Goal: Information Seeking & Learning: Learn about a topic

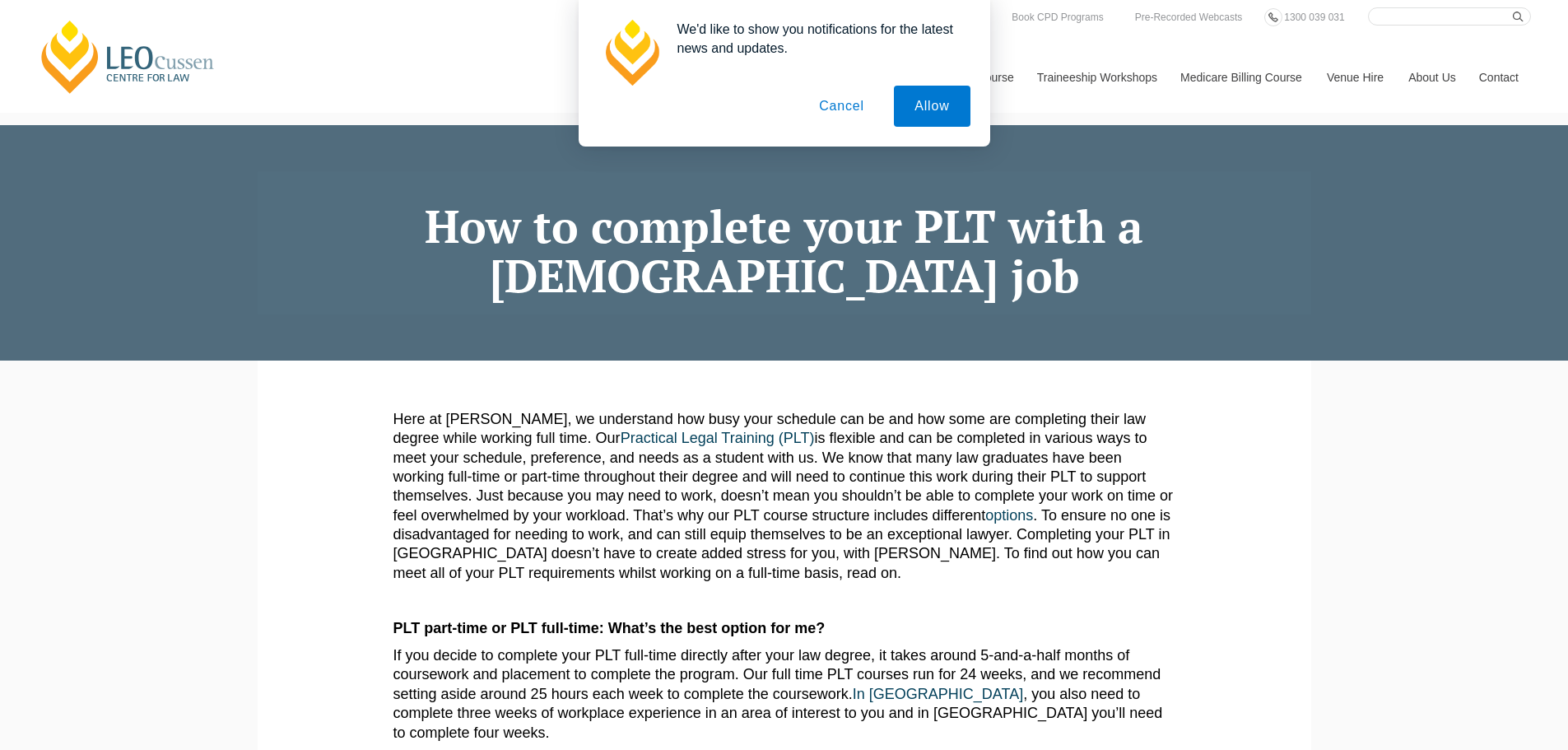
click at [849, 115] on button "Cancel" at bounding box center [842, 106] width 86 height 41
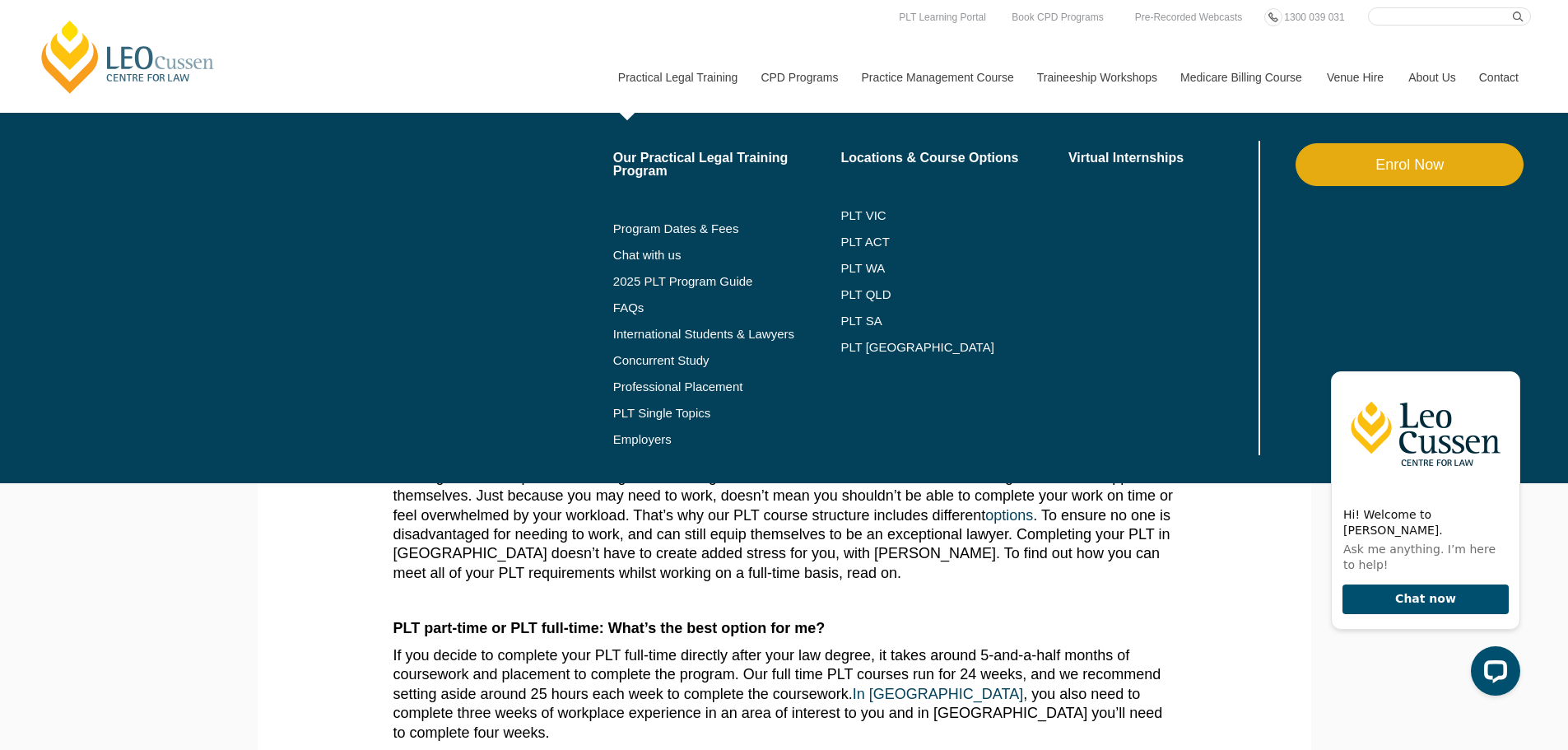
click at [883, 285] on li "PLT QLD" at bounding box center [954, 295] width 228 height 27
click at [876, 292] on link "PLT QLD" at bounding box center [954, 295] width 228 height 13
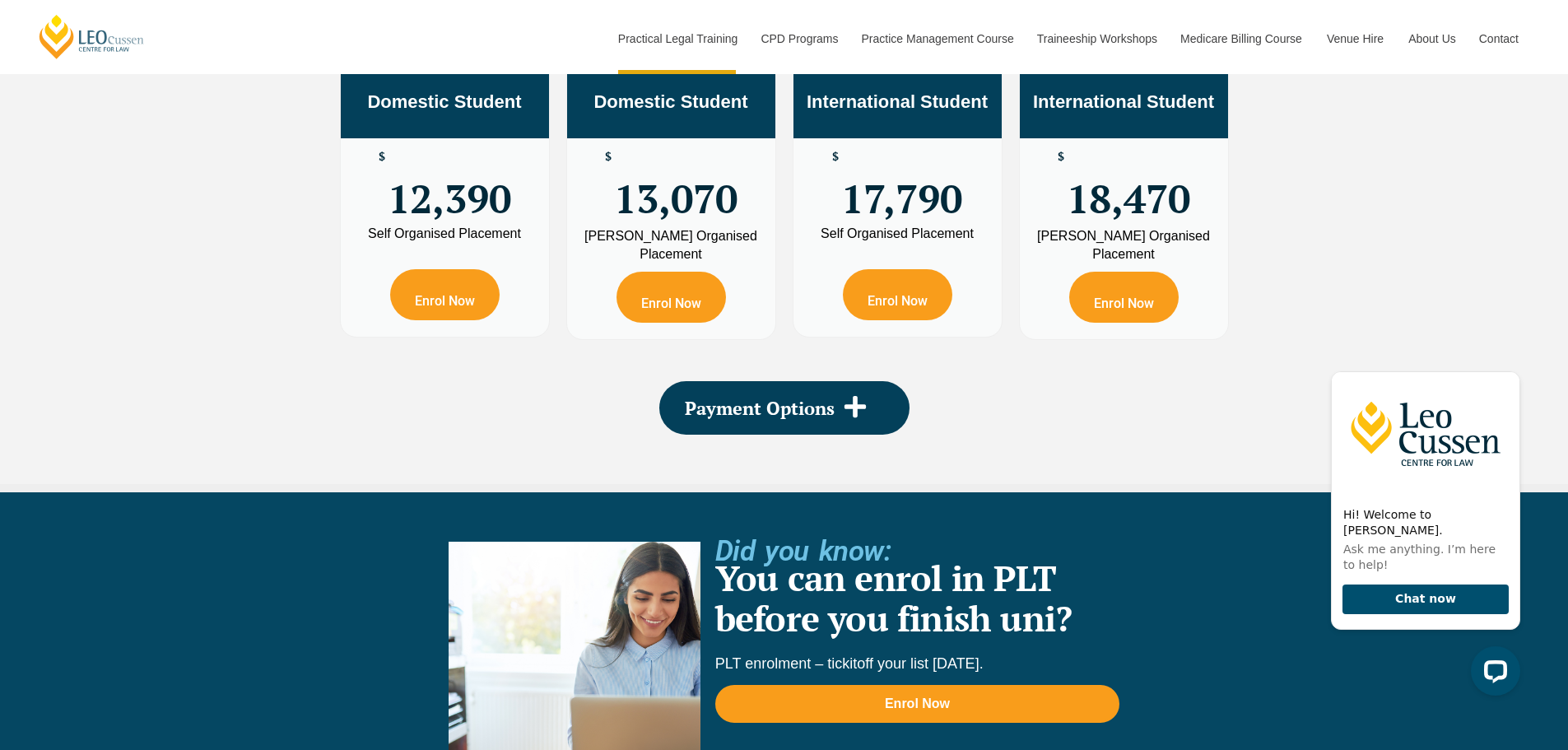
scroll to position [3294, 0]
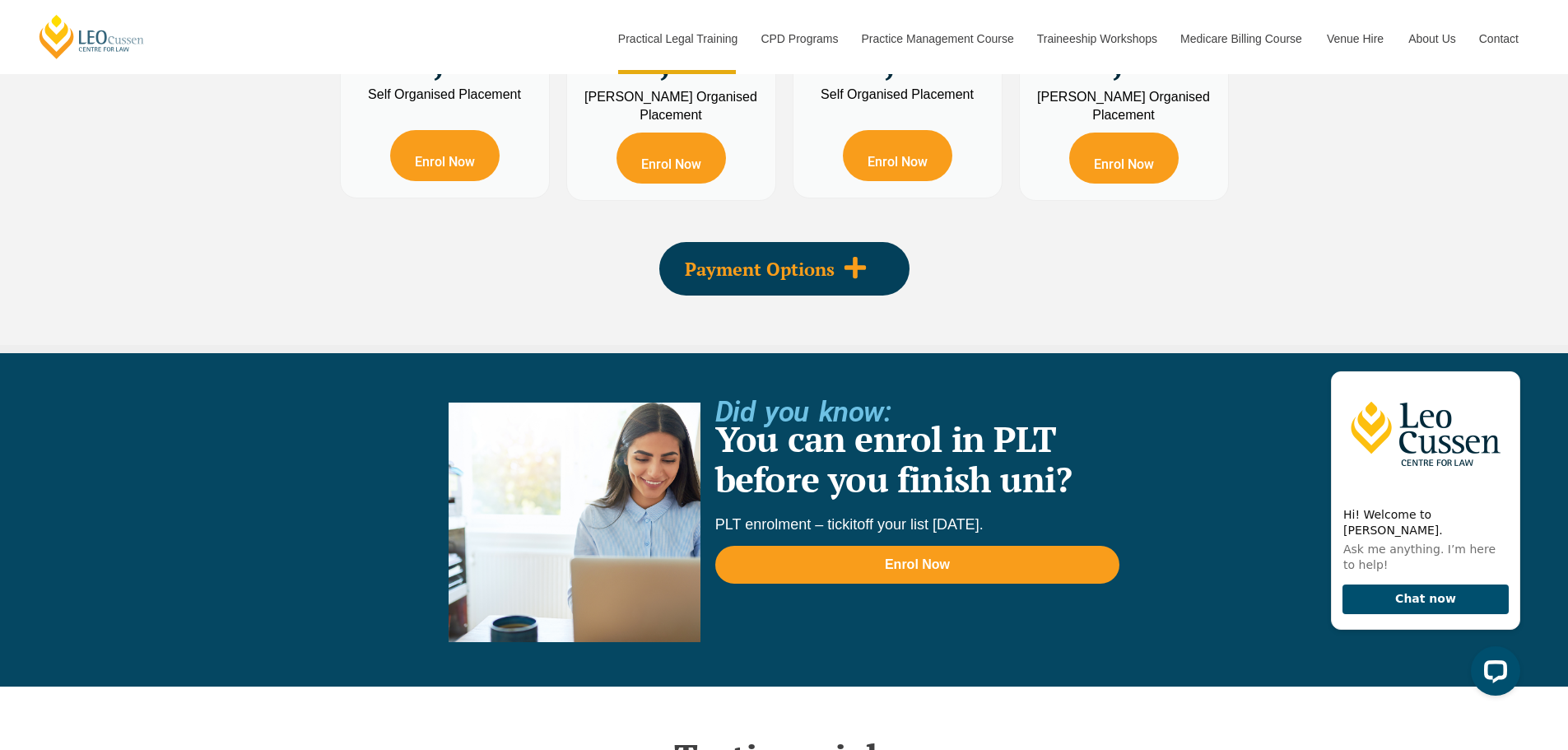
click at [775, 260] on span "Payment Options" at bounding box center [760, 269] width 150 height 18
